Goal: Navigation & Orientation: Find specific page/section

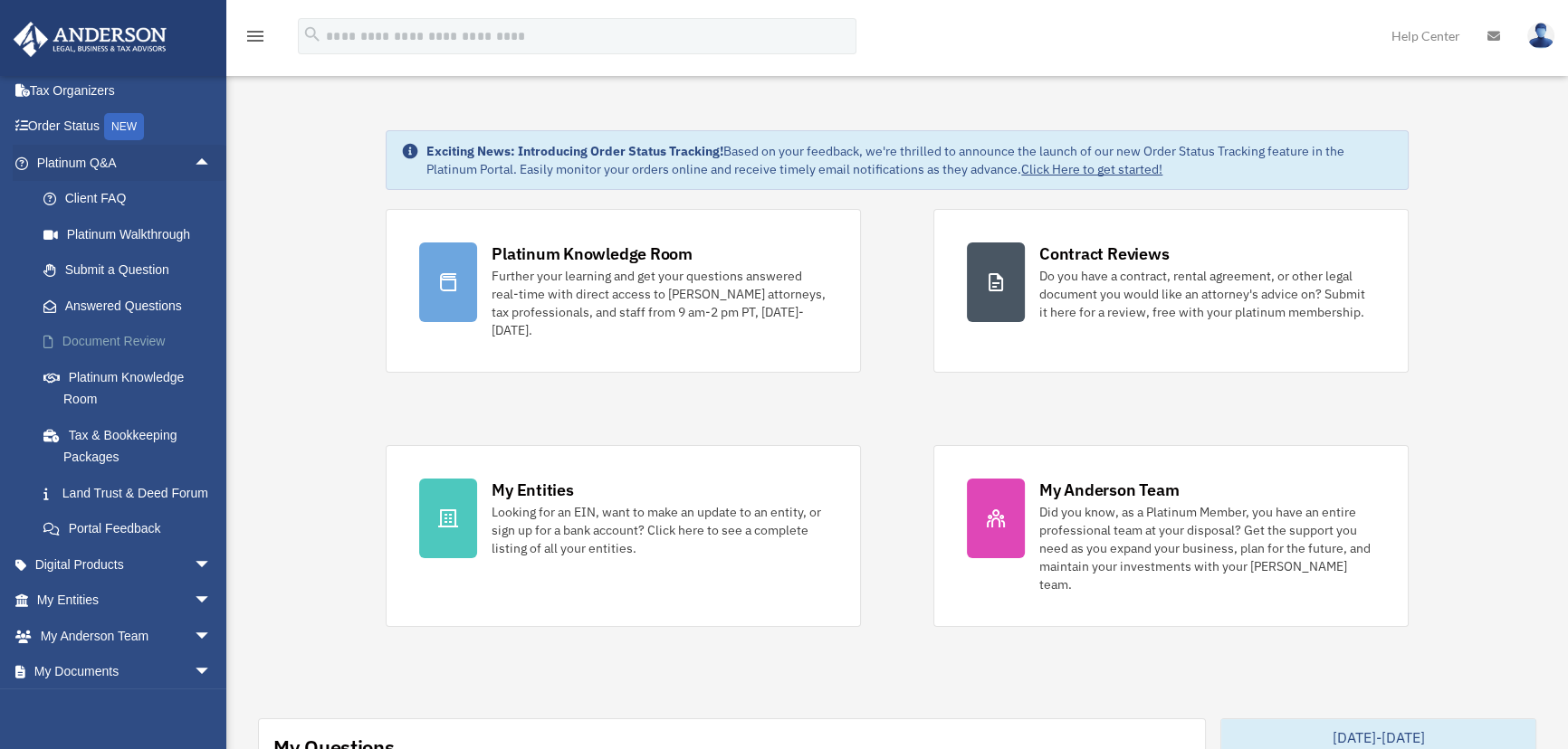
scroll to position [75, 0]
click at [124, 208] on link "Client FAQ" at bounding box center [132, 203] width 213 height 36
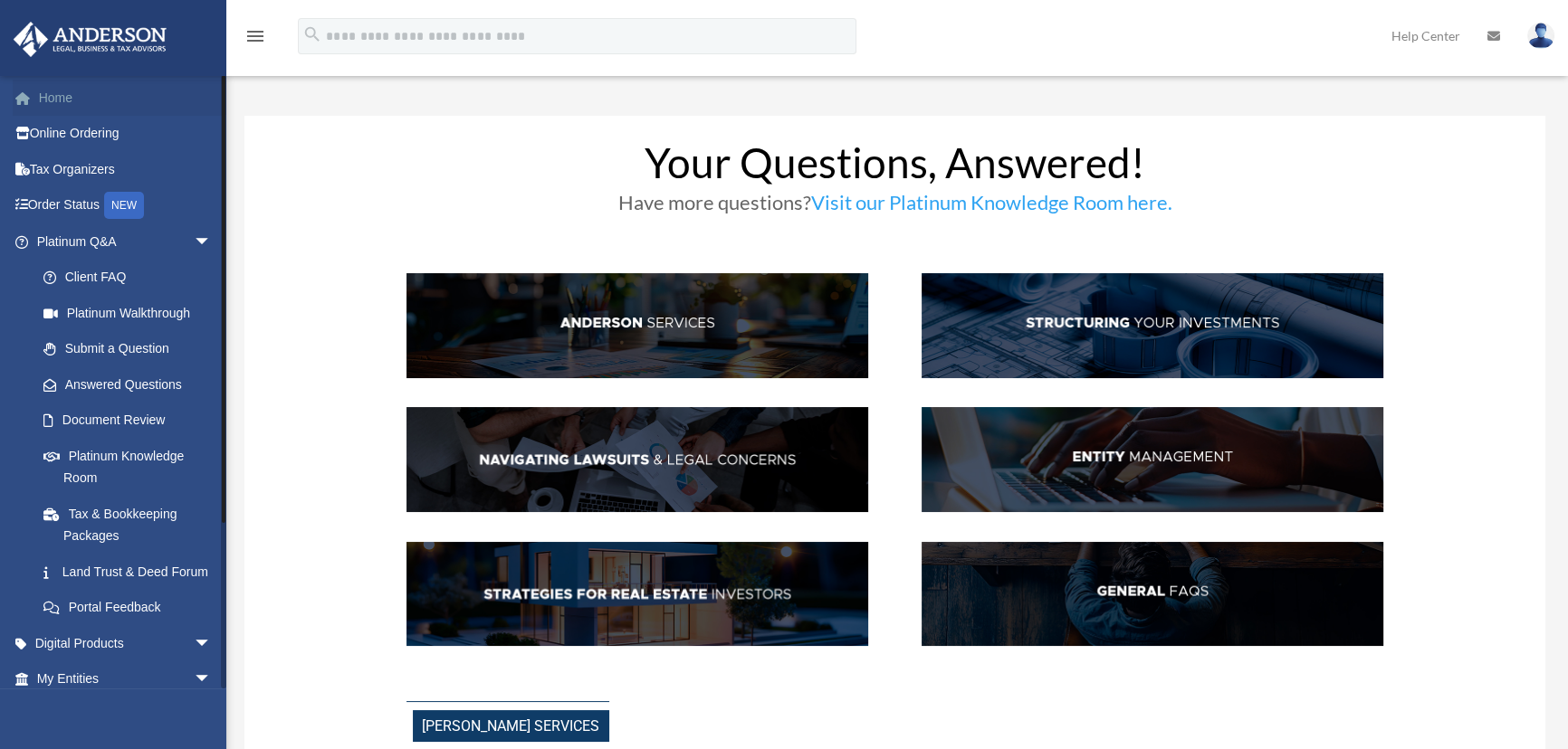
click at [43, 105] on link "Home" at bounding box center [126, 97] width 226 height 36
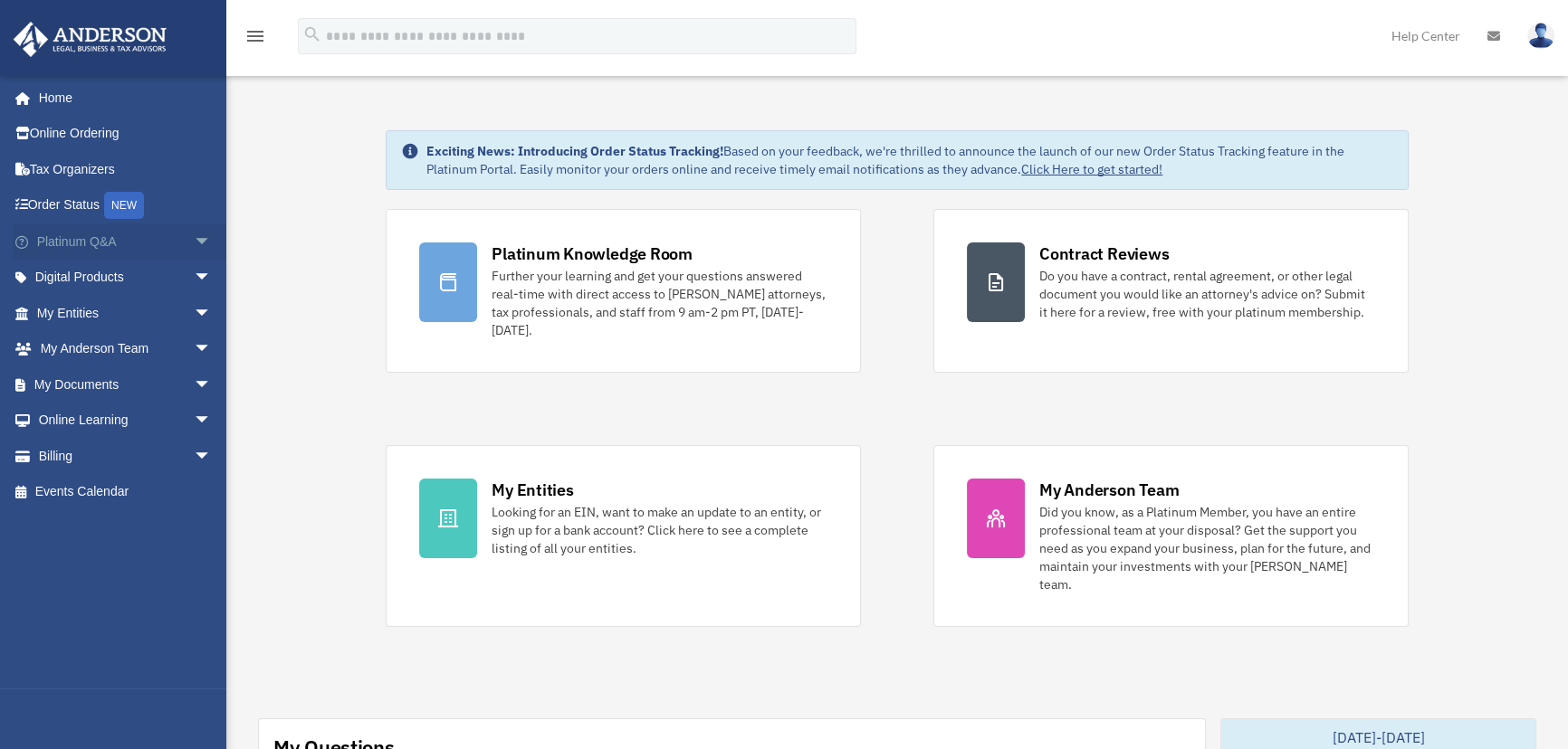
click at [194, 235] on span "arrow_drop_down" at bounding box center [212, 241] width 36 height 37
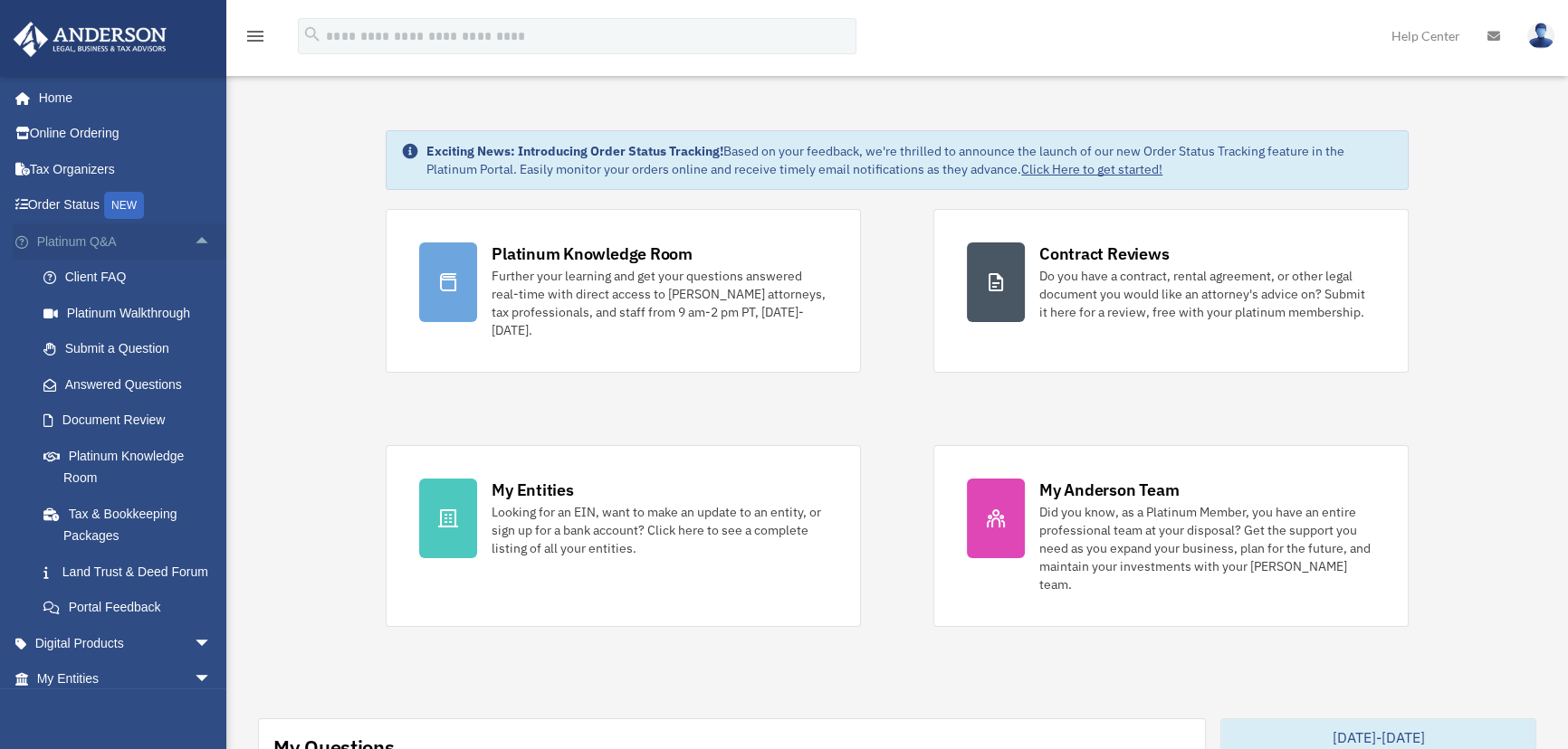
click at [194, 235] on span "arrow_drop_up" at bounding box center [212, 241] width 36 height 37
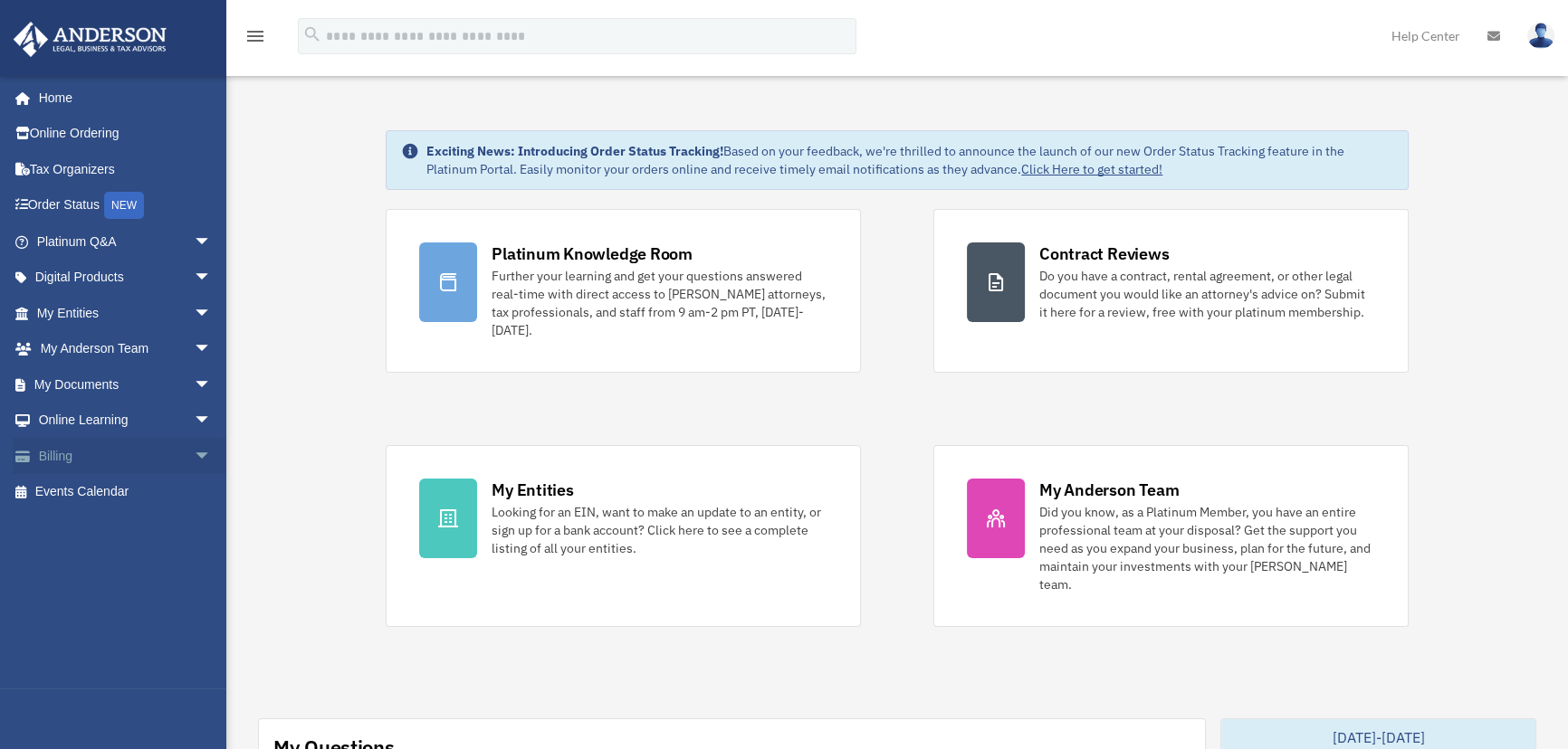
click at [196, 448] on span "arrow_drop_down" at bounding box center [212, 457] width 36 height 37
click at [196, 448] on span "arrow_drop_up" at bounding box center [212, 457] width 36 height 37
click at [195, 428] on span "arrow_drop_down" at bounding box center [212, 421] width 36 height 37
click at [195, 428] on span "arrow_drop_up" at bounding box center [212, 421] width 36 height 37
click at [194, 384] on span "arrow_drop_down" at bounding box center [212, 385] width 36 height 37
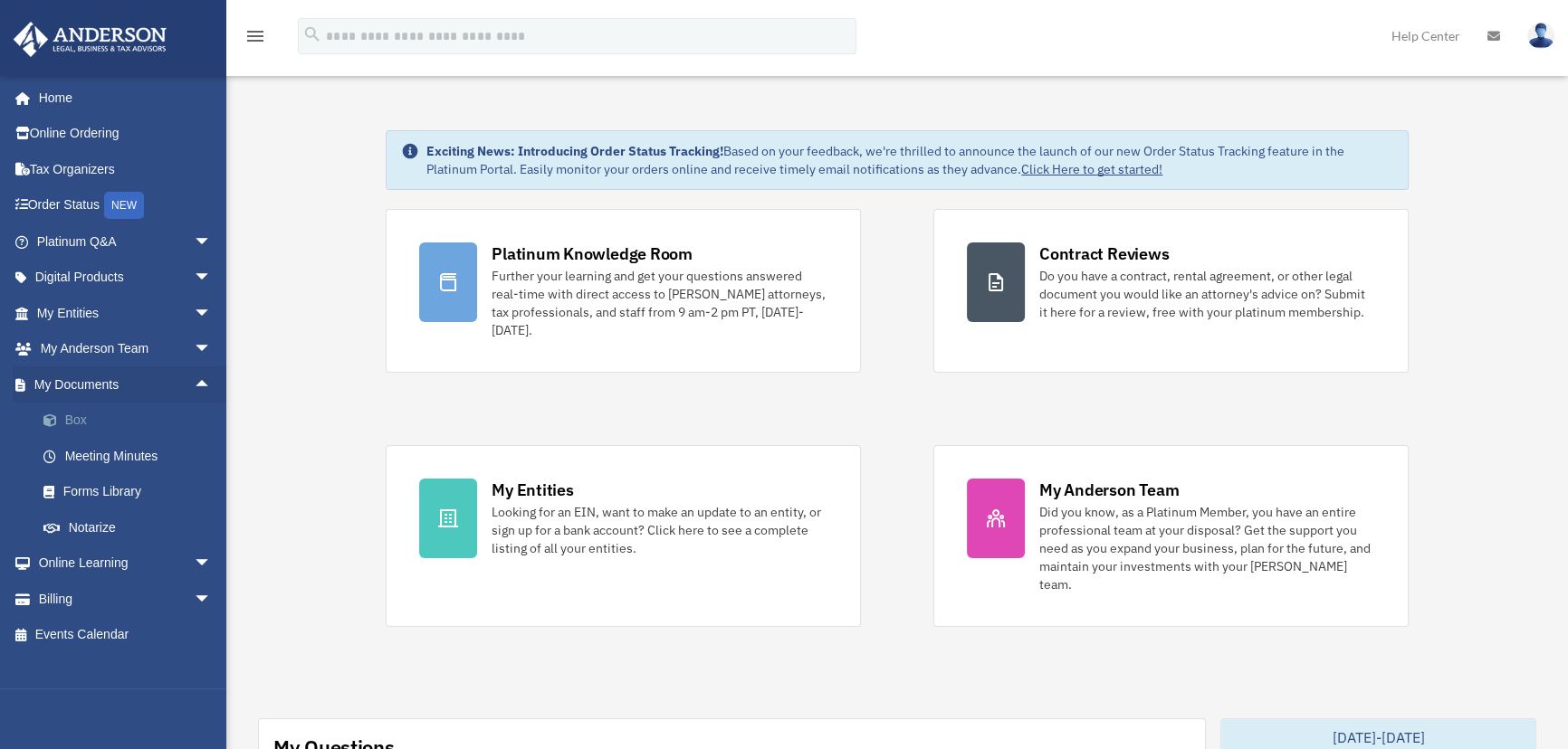
click at [78, 416] on link "Box" at bounding box center [132, 421] width 213 height 36
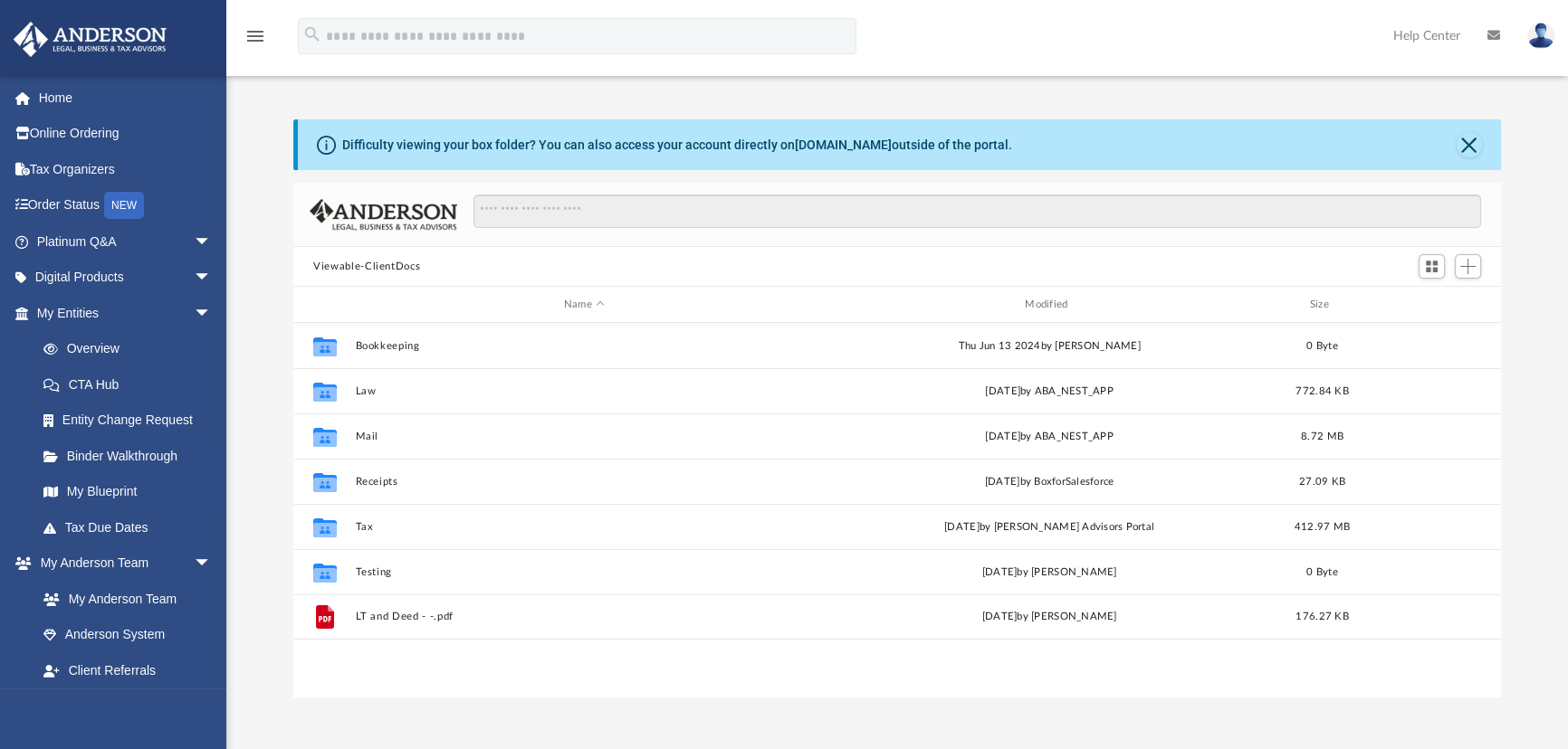
scroll to position [398, 1195]
click at [1460, 145] on button "Close" at bounding box center [1470, 145] width 26 height 26
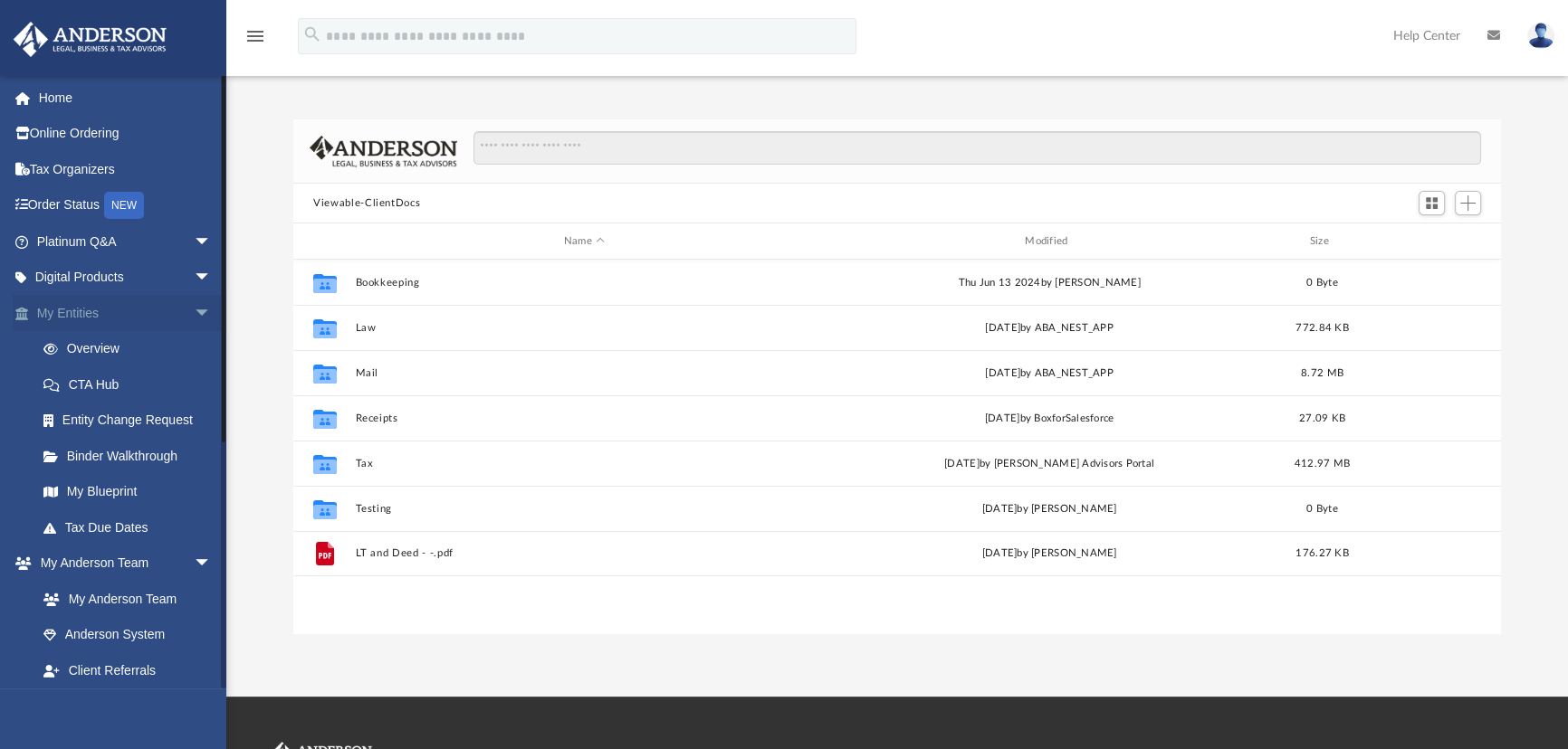
click at [194, 313] on span "arrow_drop_down" at bounding box center [212, 313] width 36 height 37
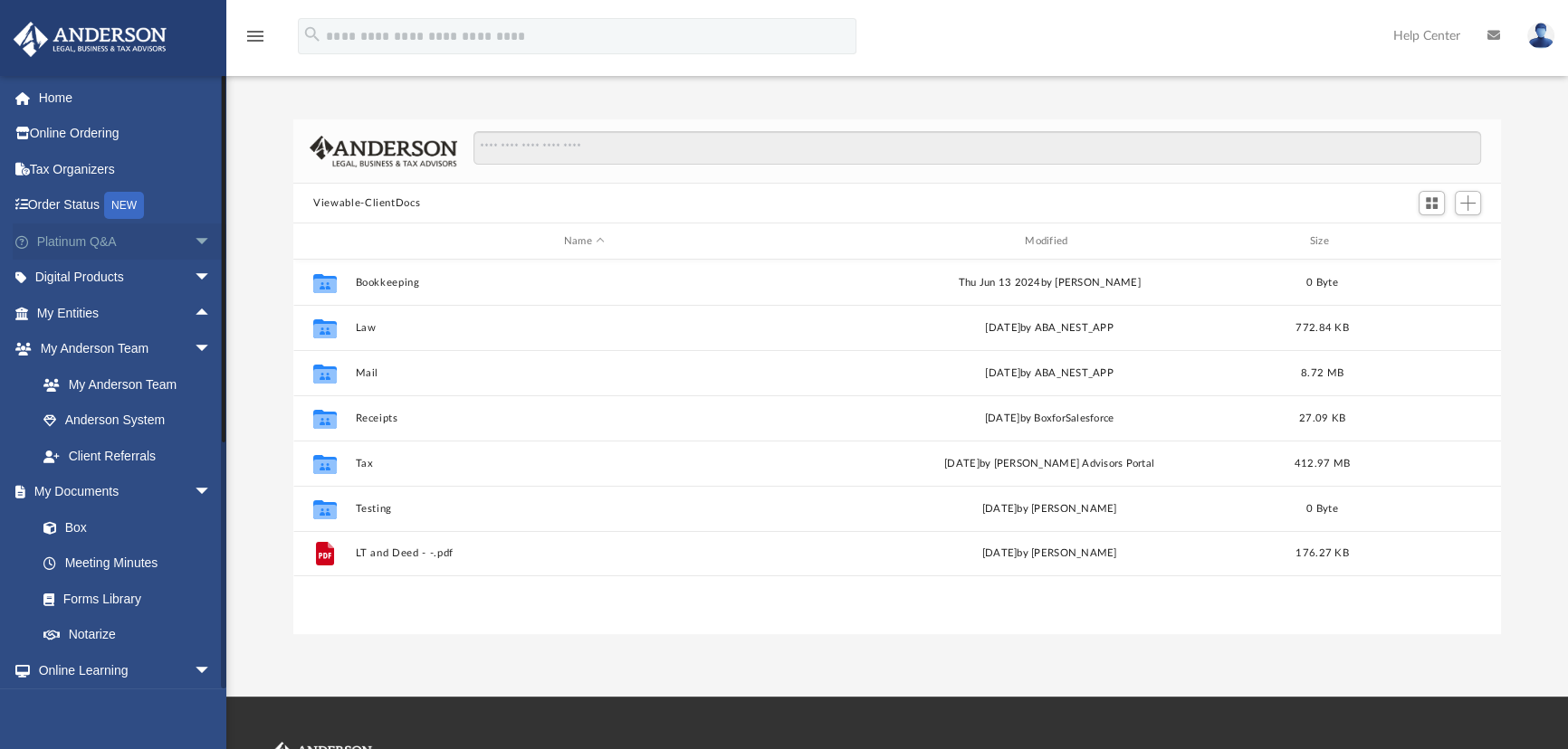
click at [194, 240] on span "arrow_drop_down" at bounding box center [212, 241] width 36 height 37
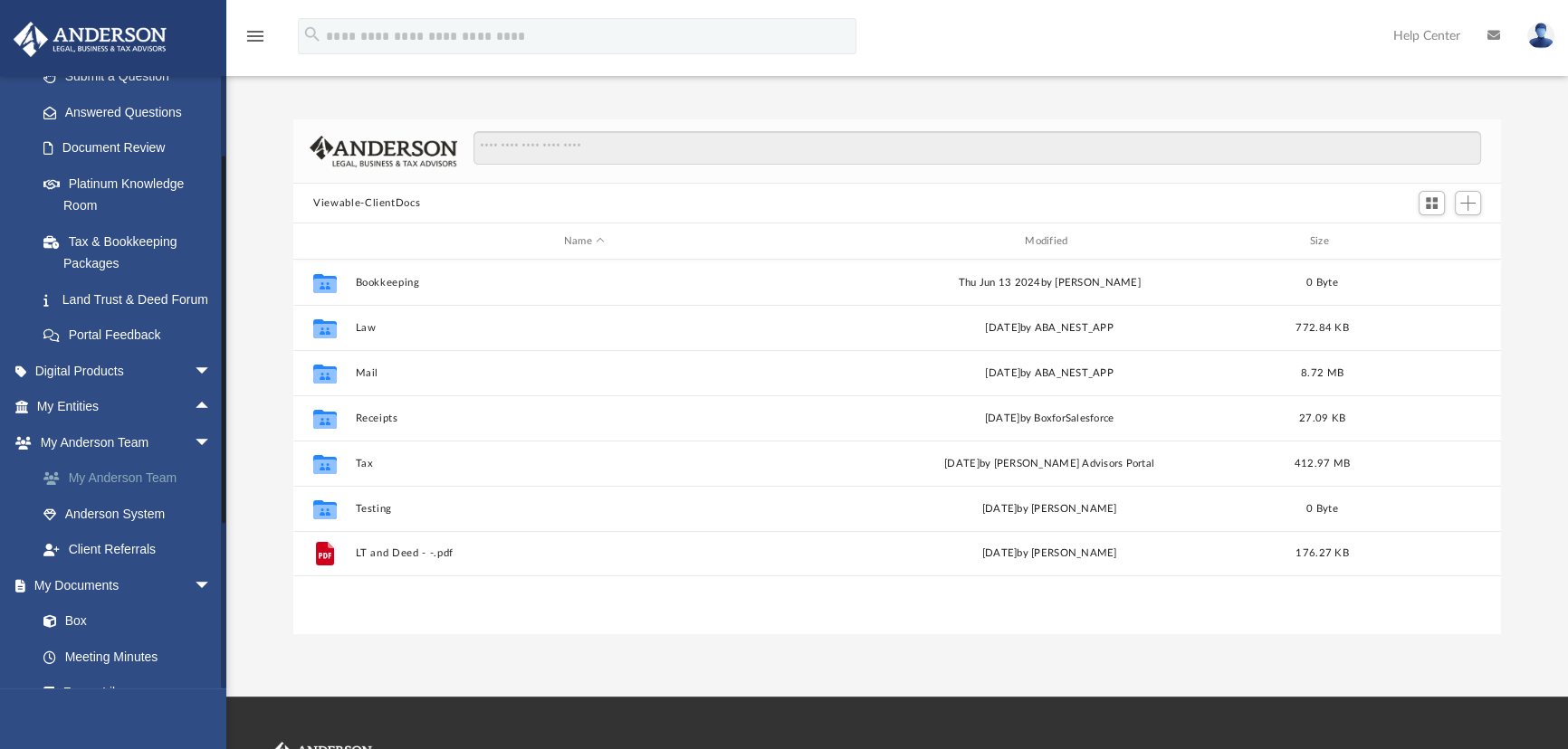
scroll to position [273, 0]
click at [147, 491] on link "My Anderson Team" at bounding box center [132, 478] width 213 height 36
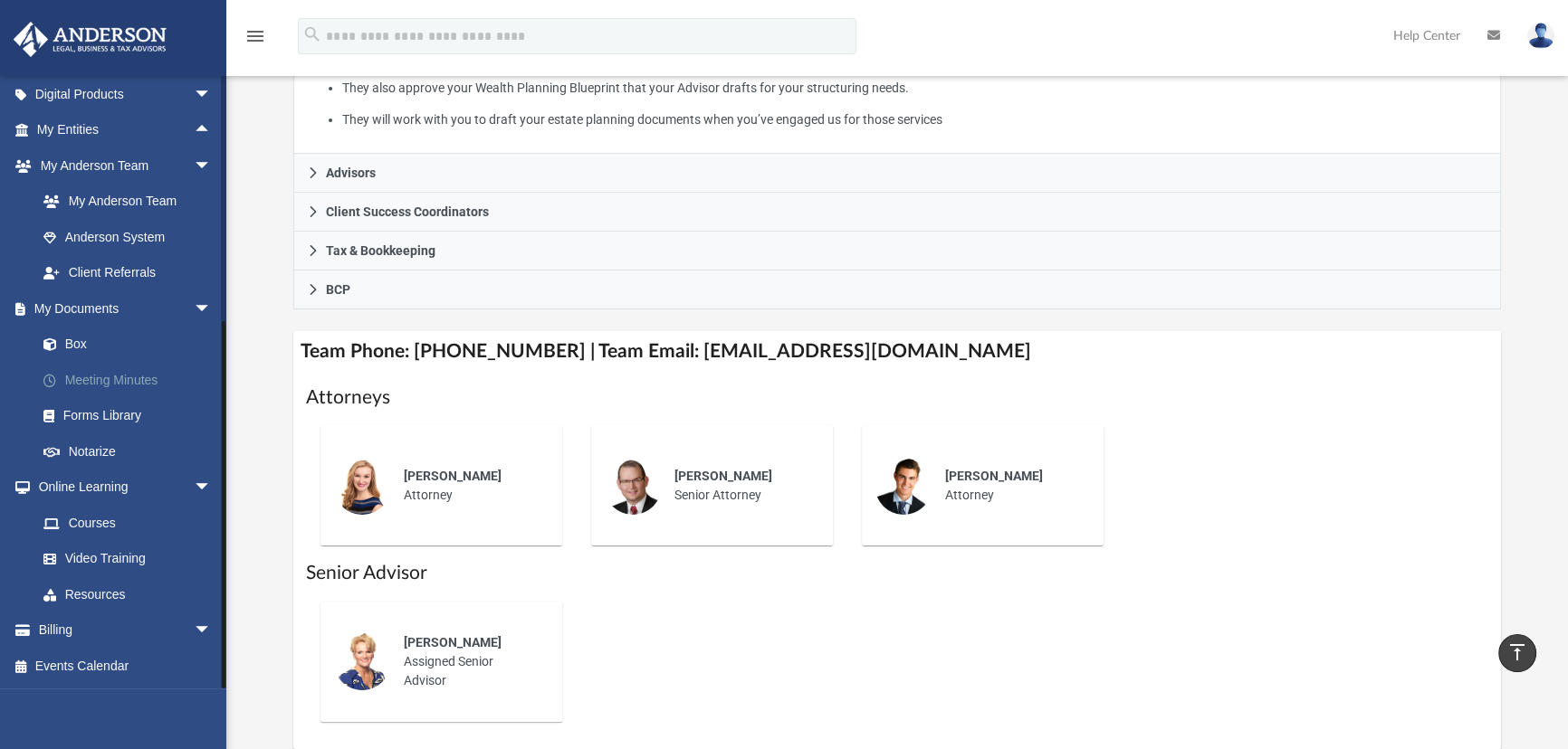
scroll to position [570, 0]
click at [111, 376] on link "Meeting Minutes" at bounding box center [132, 380] width 213 height 36
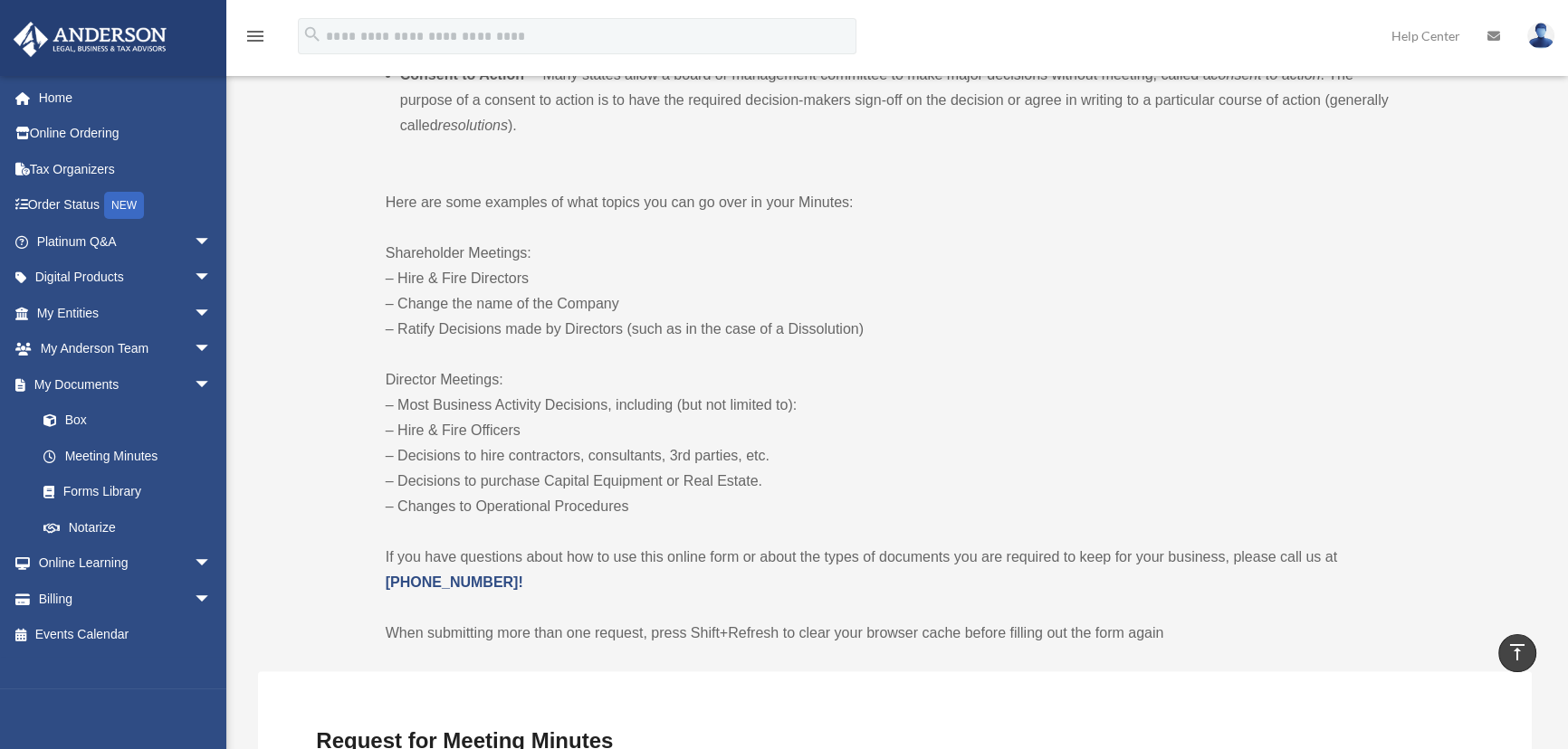
scroll to position [795, 0]
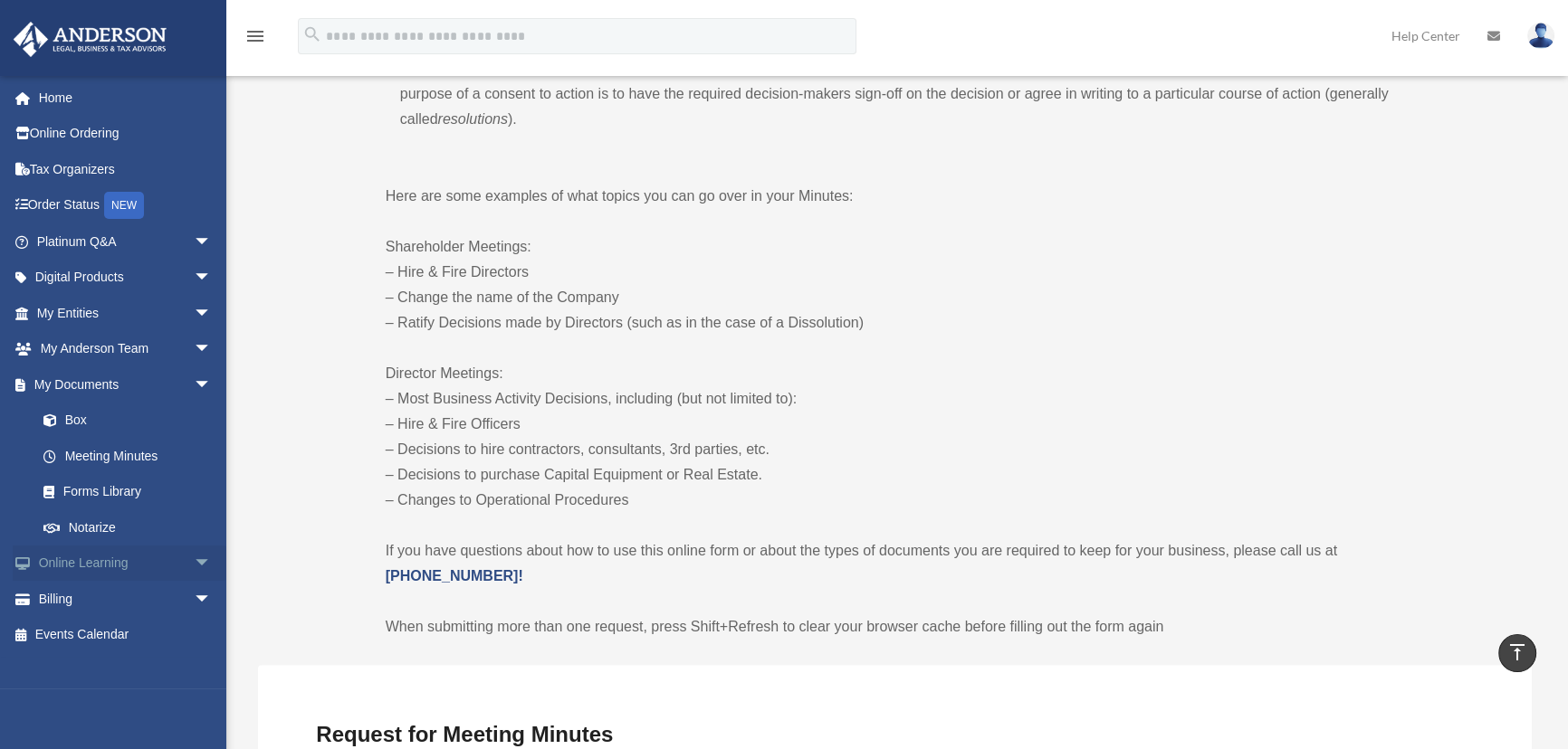
click at [82, 569] on link "Online Learning arrow_drop_down" at bounding box center [126, 564] width 226 height 36
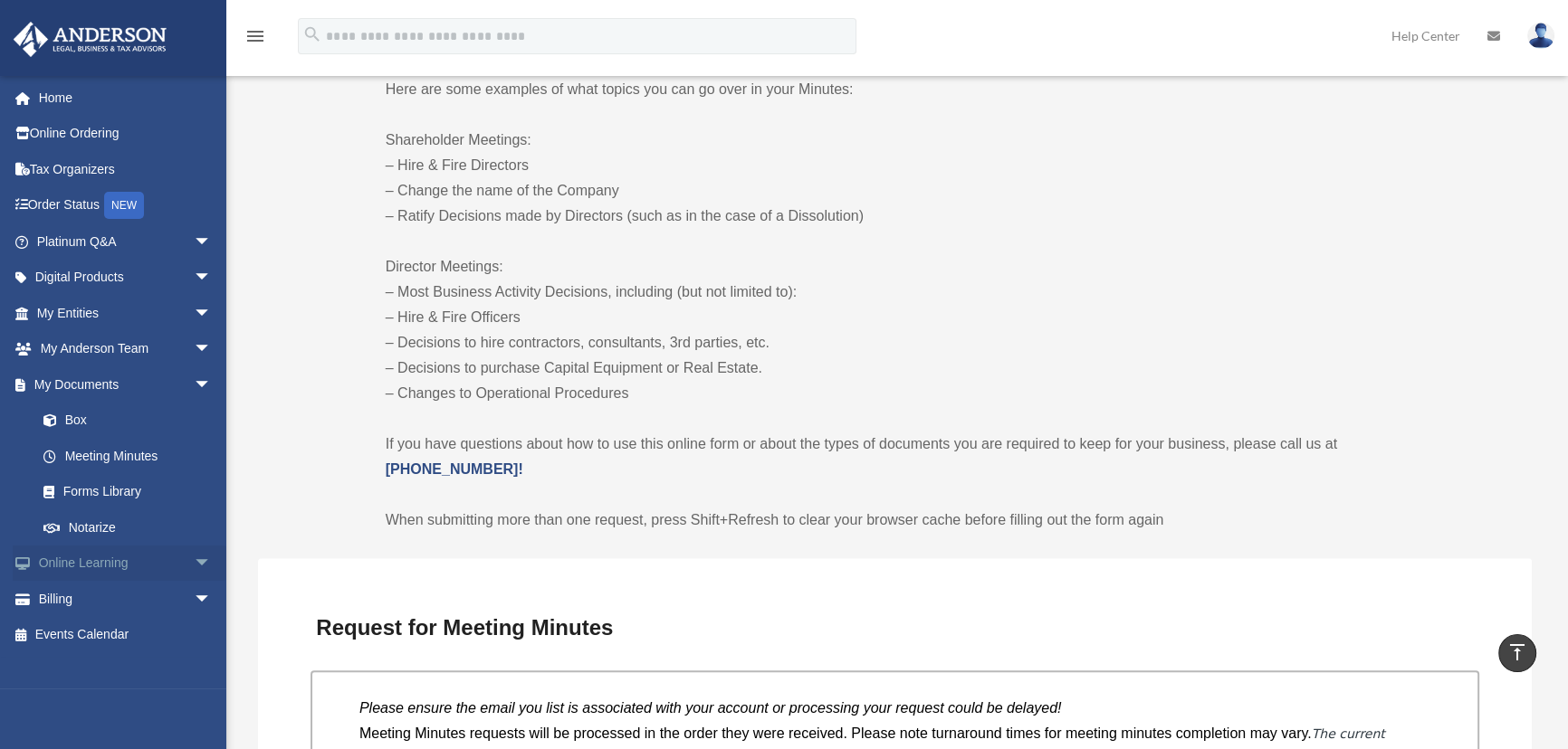
scroll to position [932, 0]
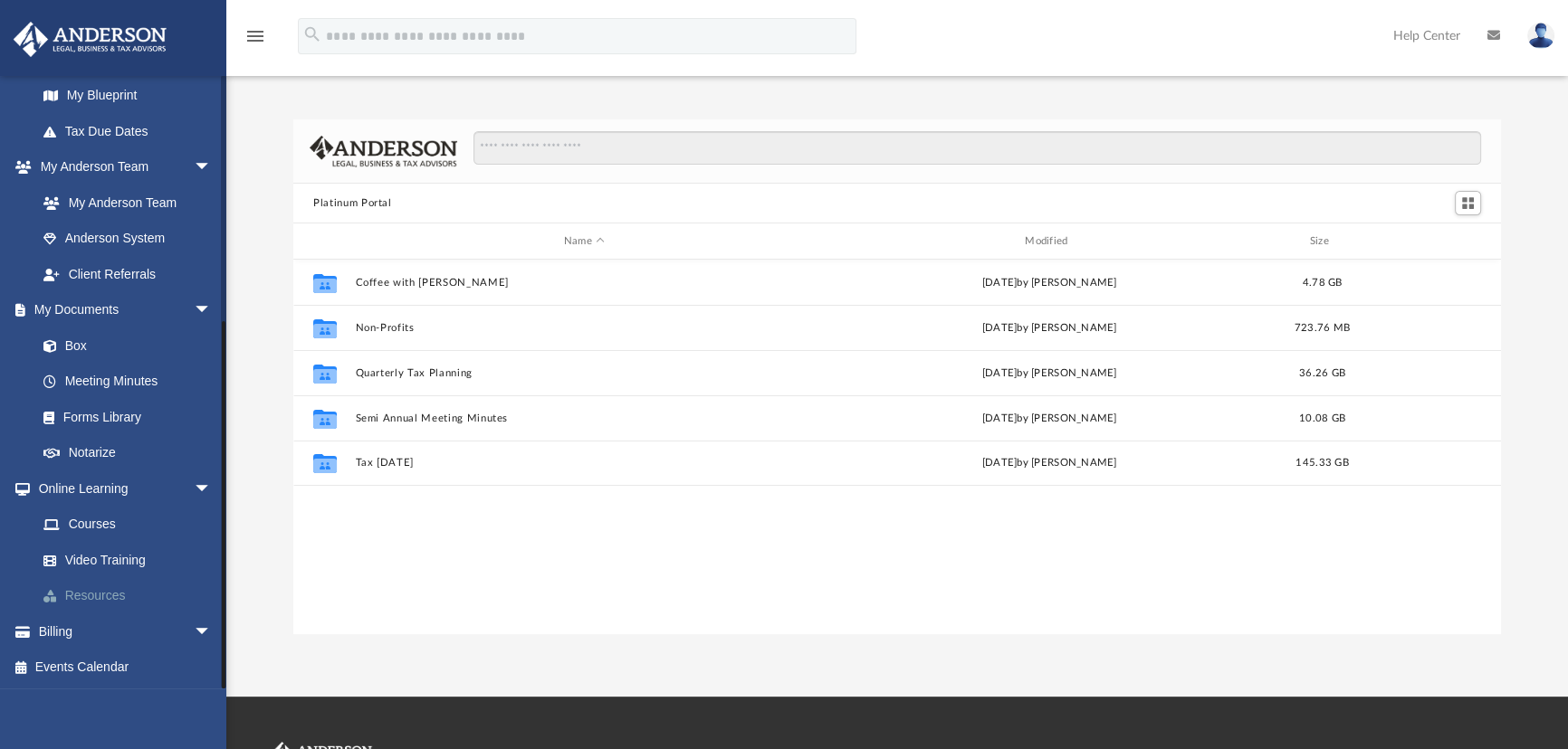
scroll to position [397, 0]
click at [67, 629] on link "Billing arrow_drop_down" at bounding box center [126, 631] width 226 height 36
